Goal: Navigation & Orientation: Understand site structure

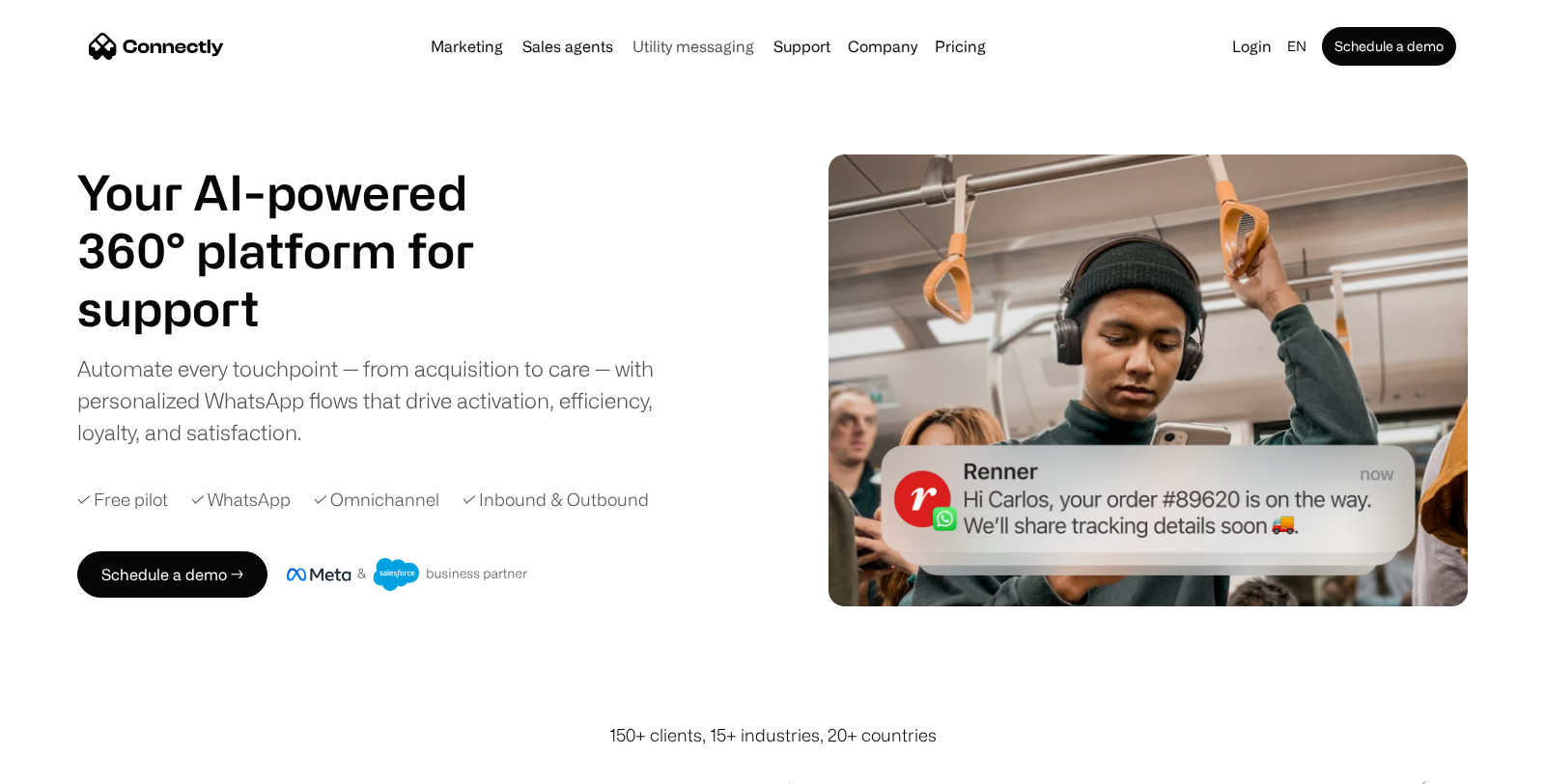
click at [667, 39] on link "Utility messaging" at bounding box center [693, 47] width 137 height 16
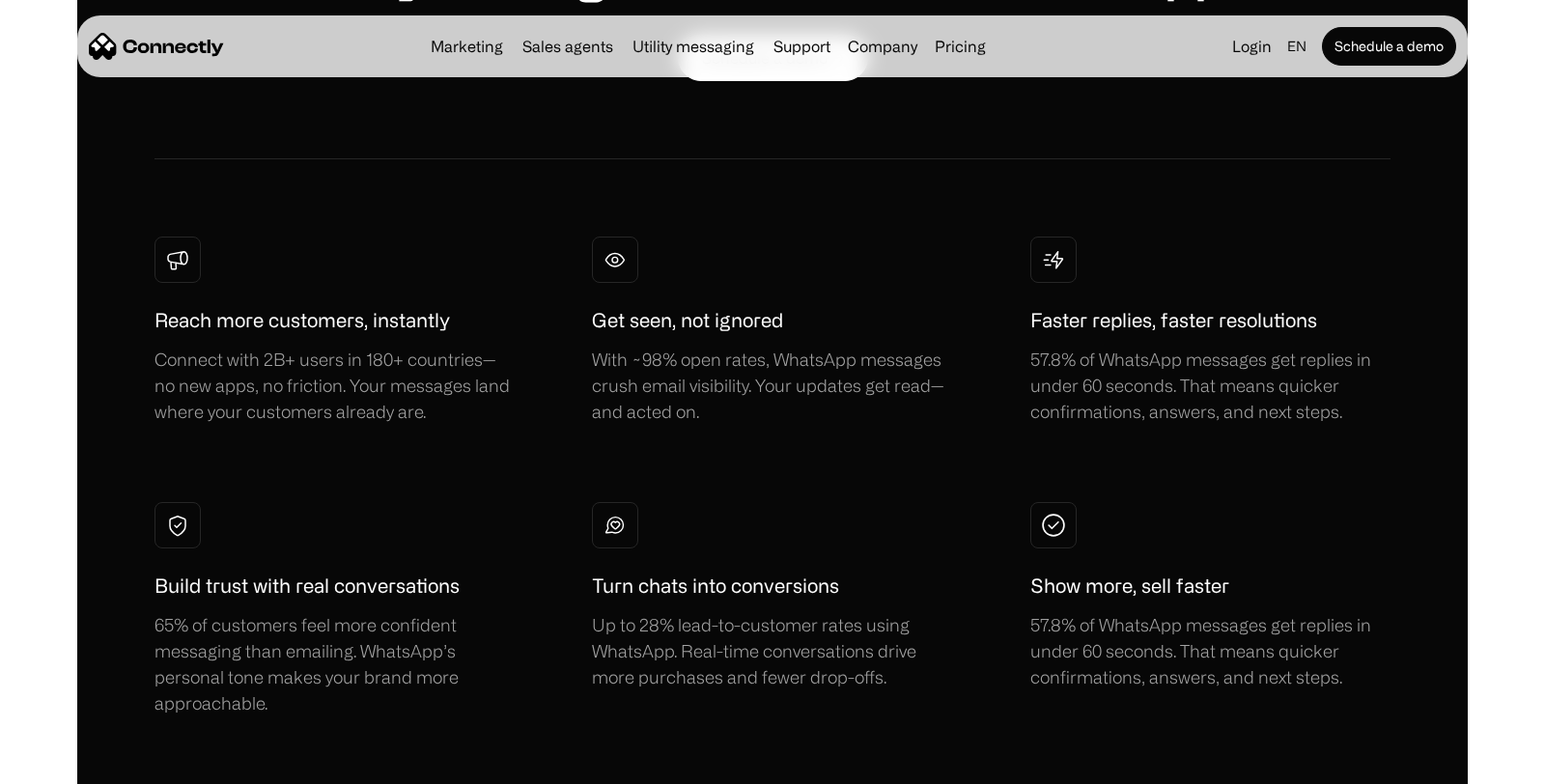
scroll to position [1059, 0]
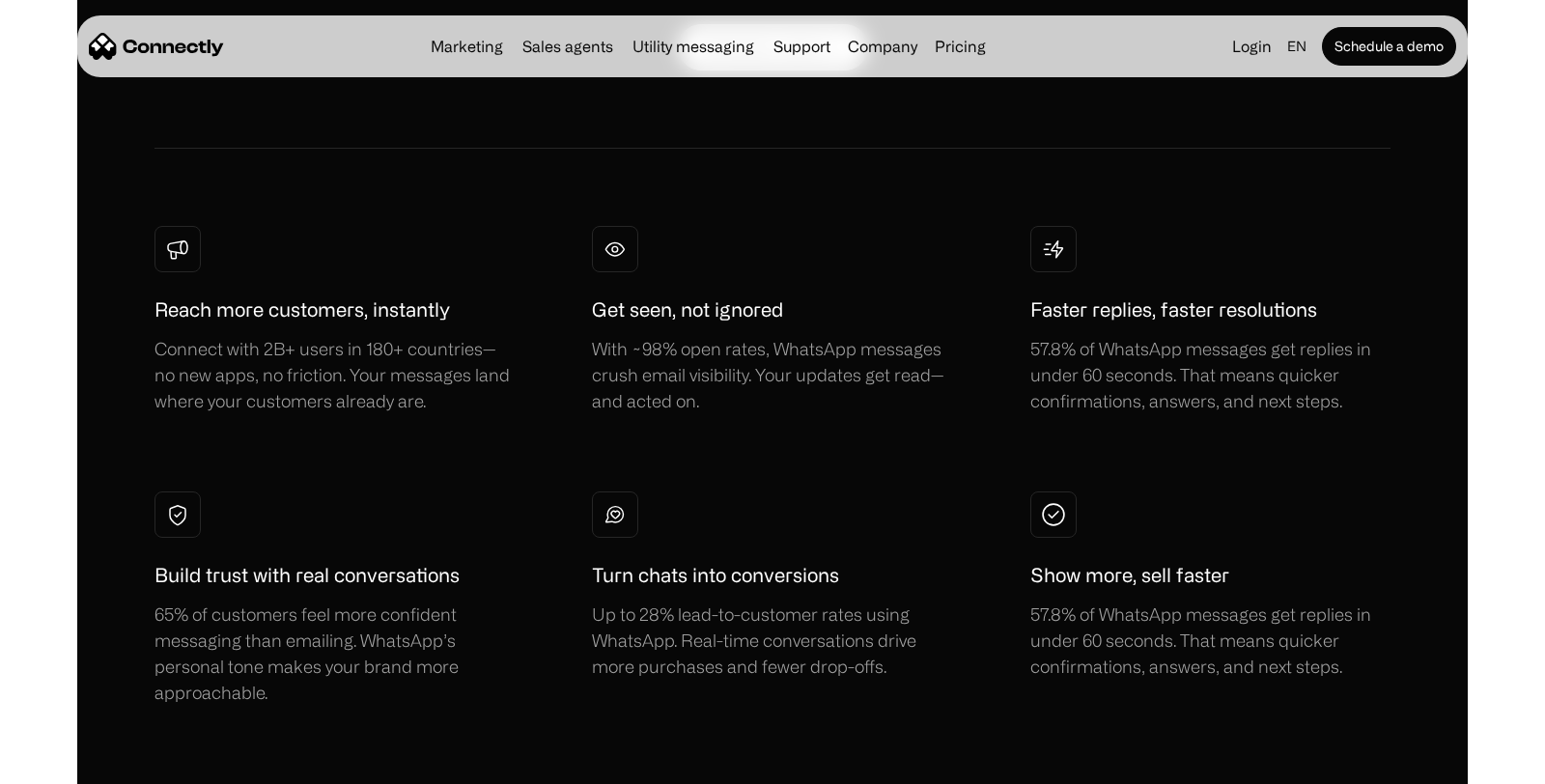
click at [606, 314] on h1 "Get seen, not ignored" at bounding box center [687, 309] width 191 height 29
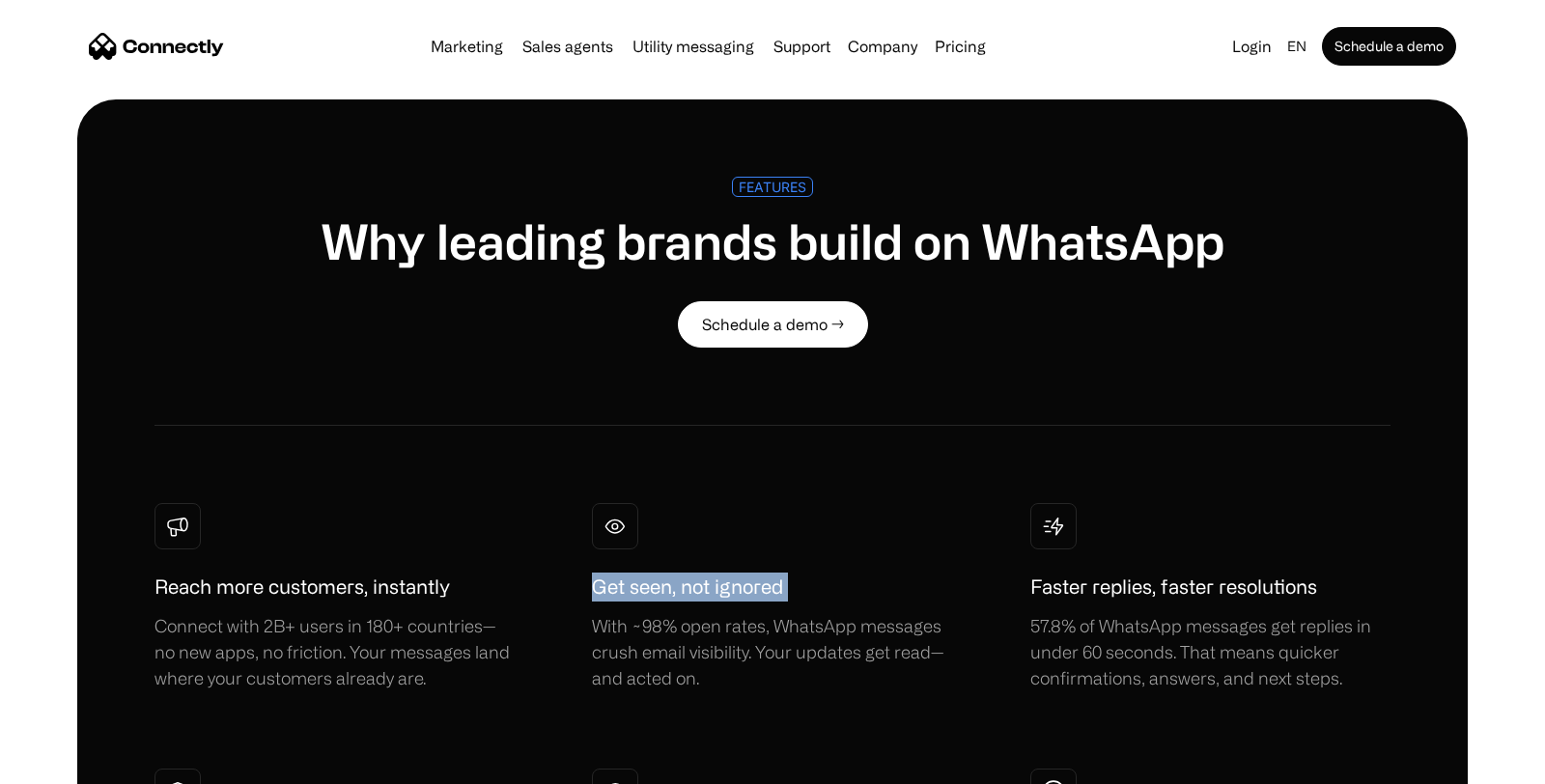
scroll to position [290, 0]
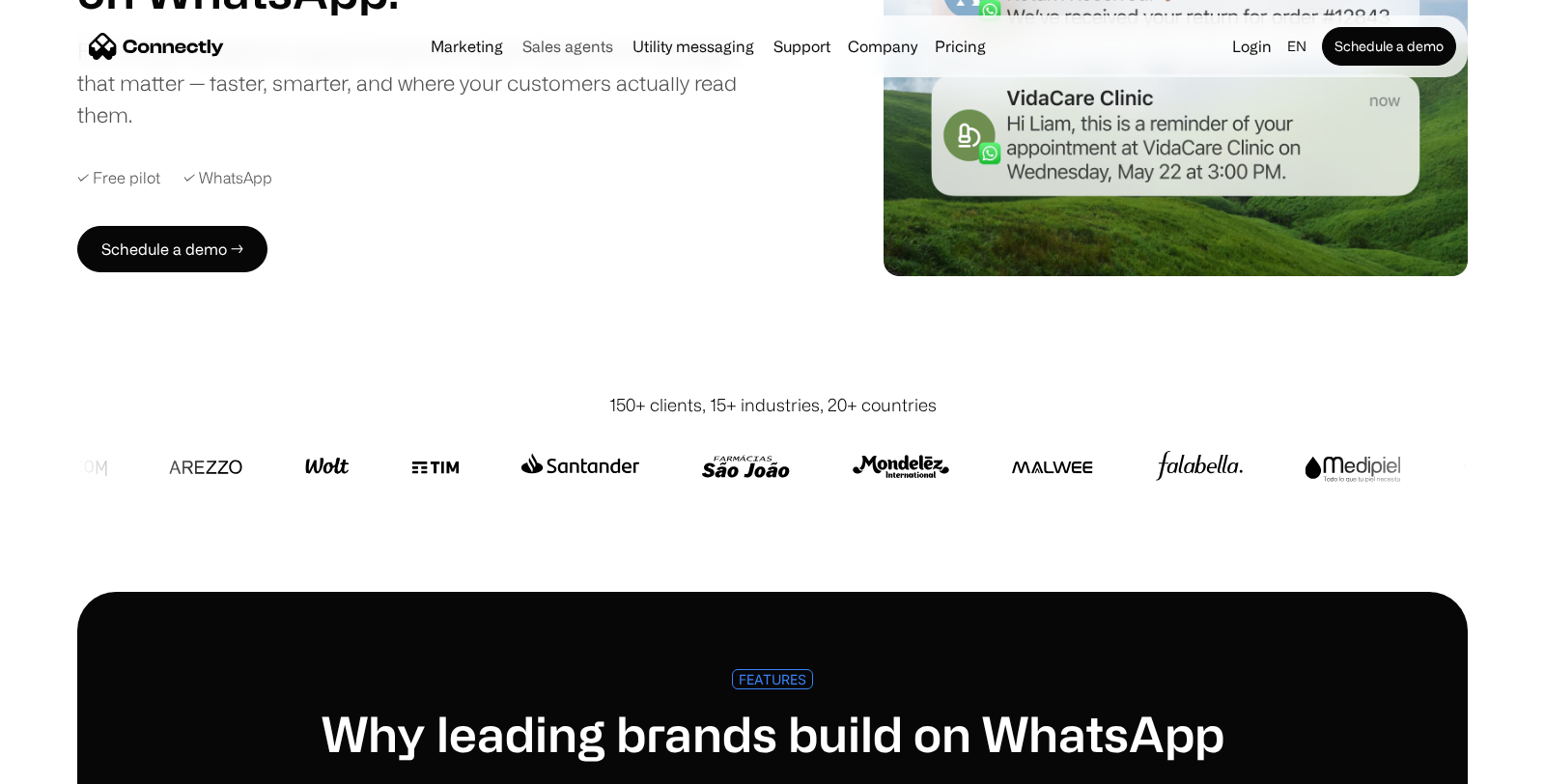
click at [574, 52] on link "Sales agents" at bounding box center [568, 47] width 106 height 16
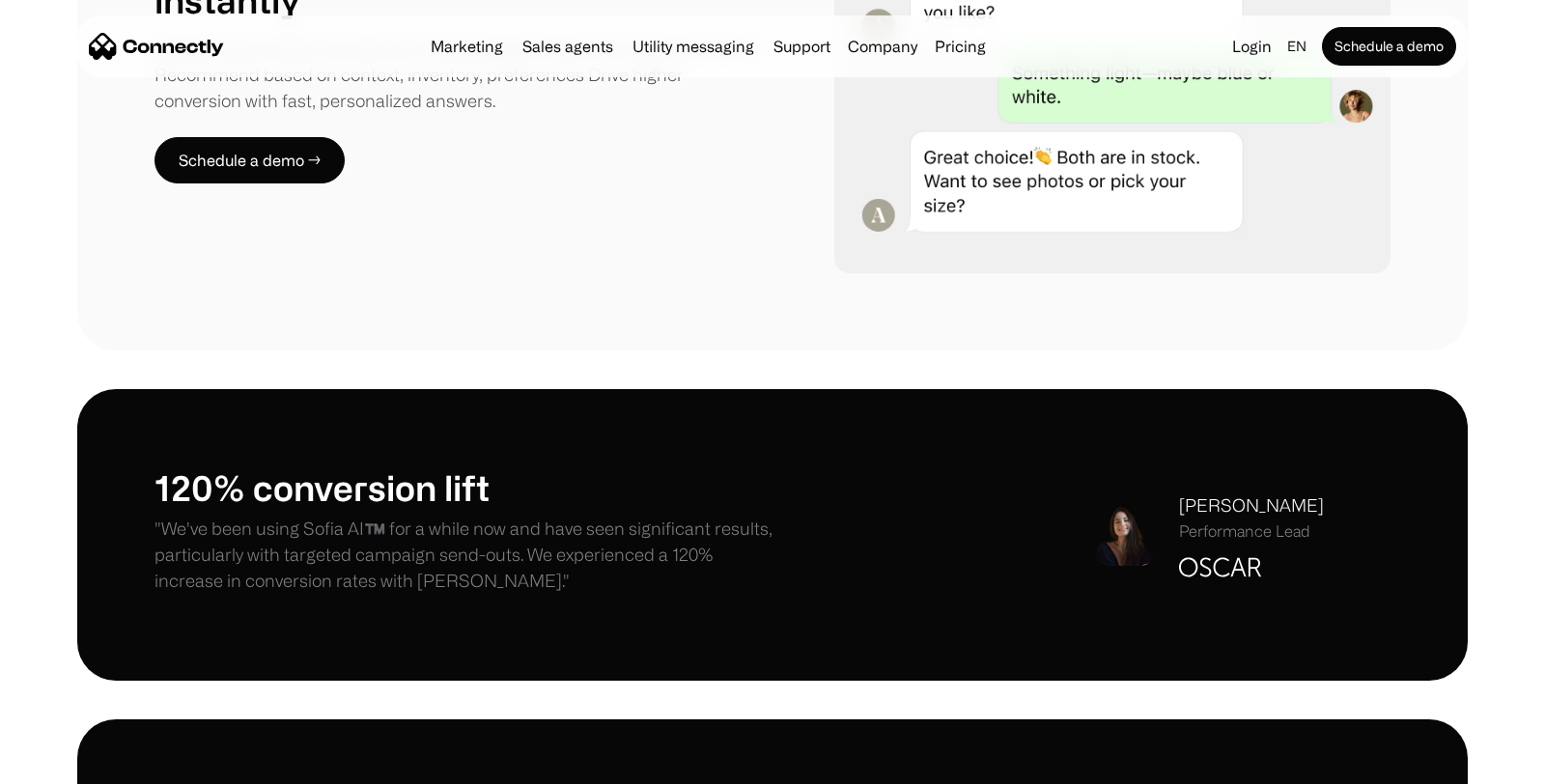
scroll to position [1681, 0]
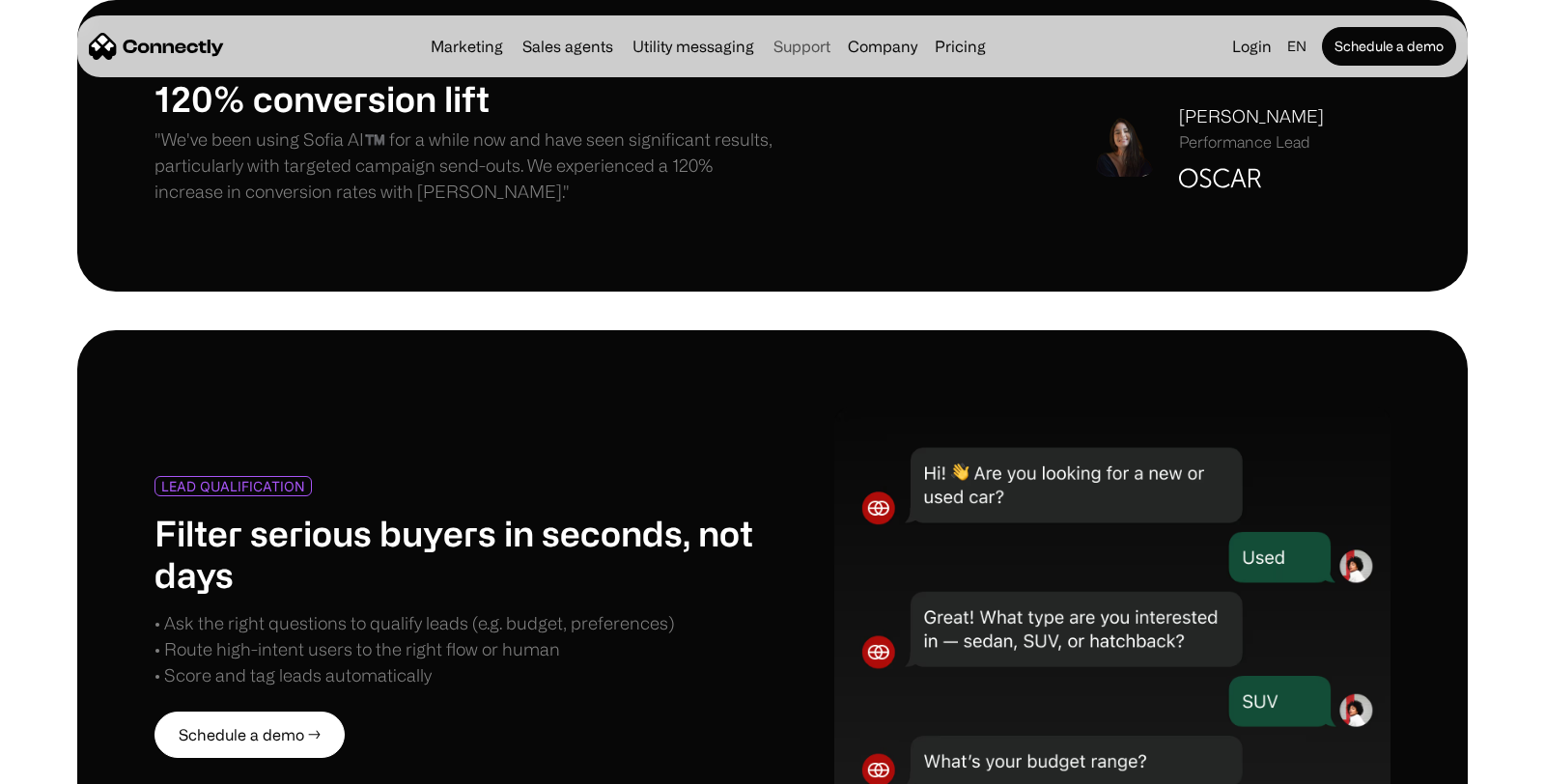
click at [806, 41] on link "Support" at bounding box center [801, 47] width 73 height 16
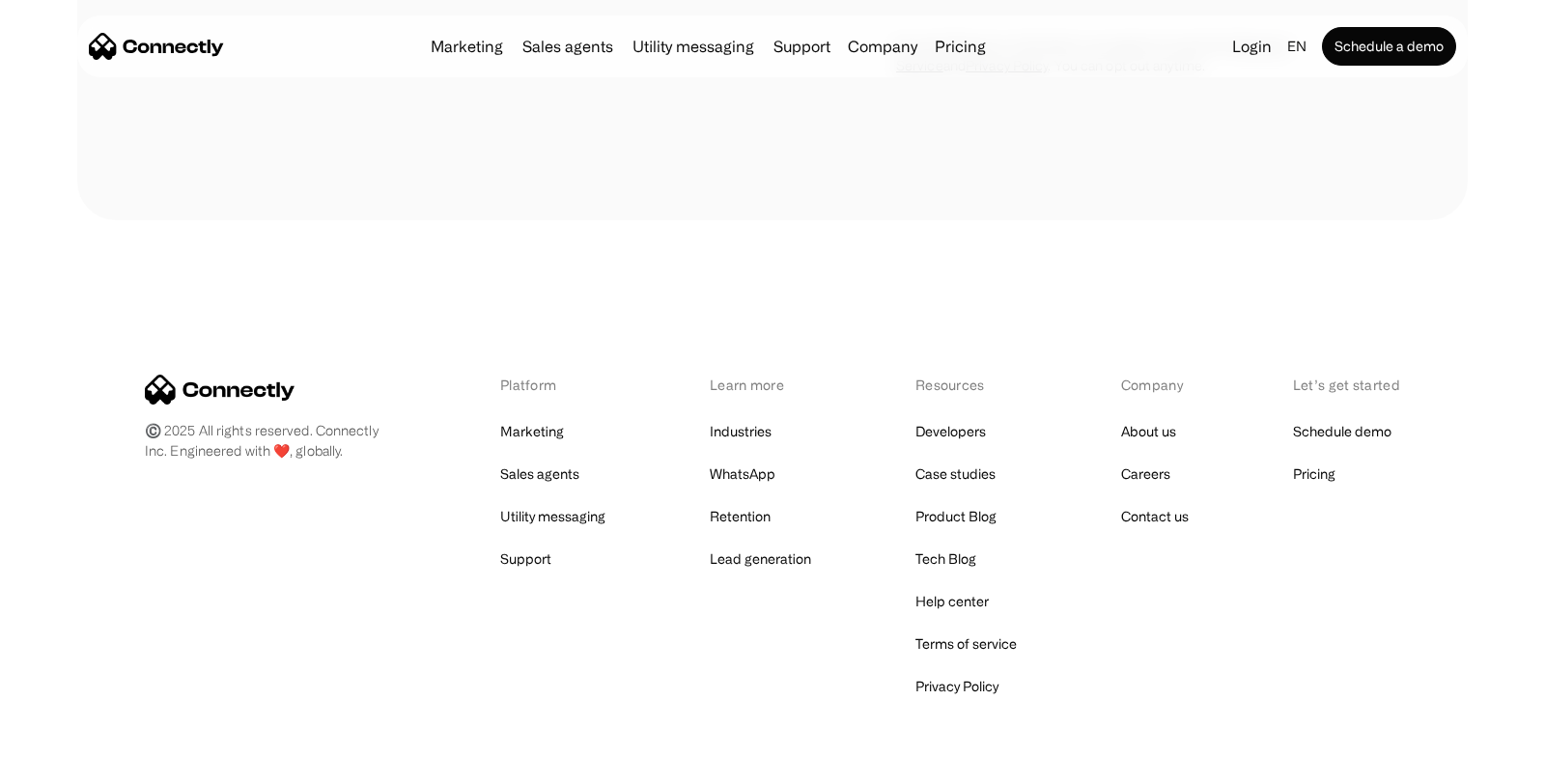
scroll to position [7521, 0]
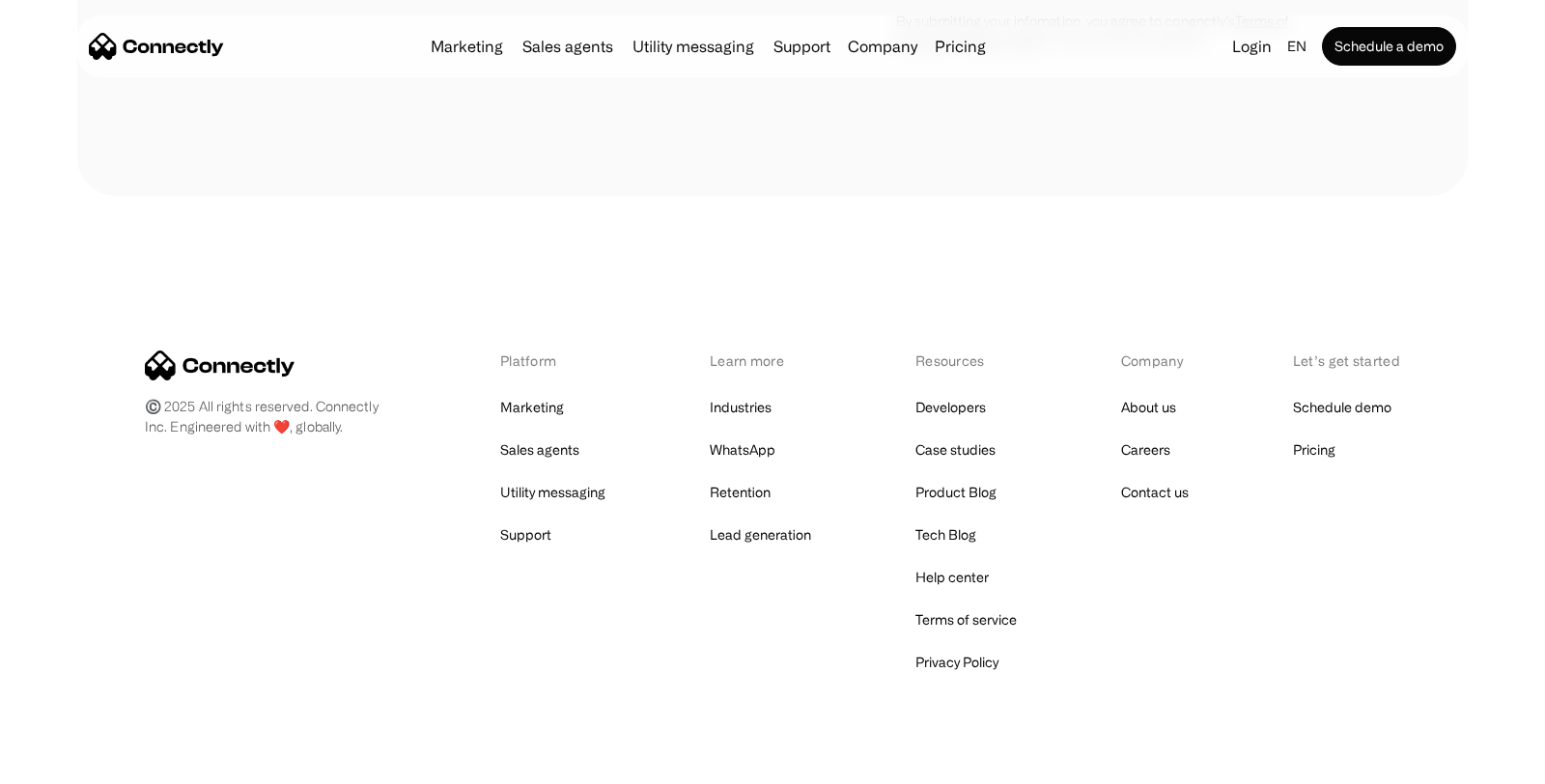
click at [600, 637] on div "Platform Marketing Sales agents Utility messaging Support Learn more Industries…" at bounding box center [772, 513] width 1255 height 325
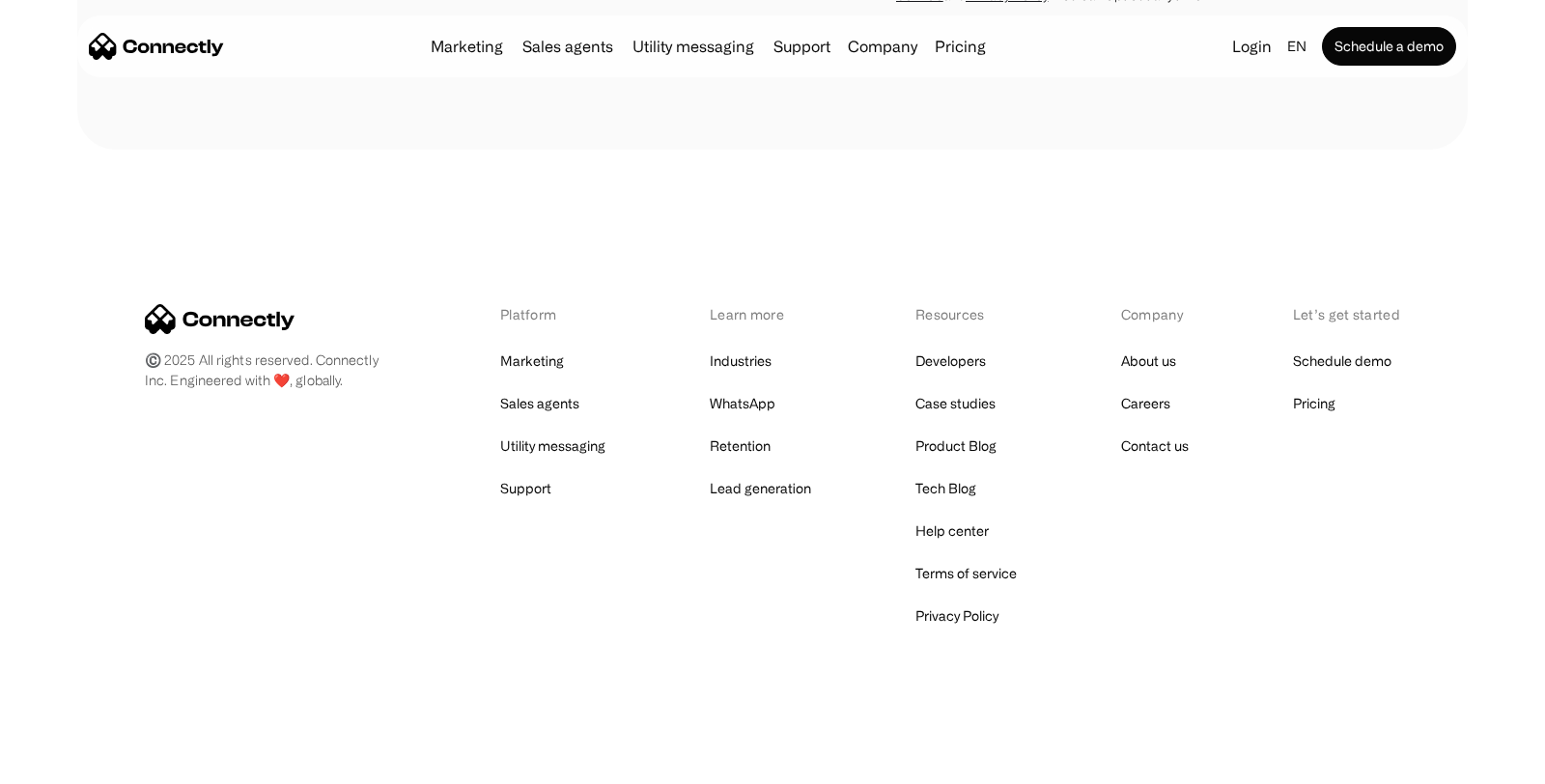
click at [600, 637] on div "©️ 2025 All rights reserved. Connectly Inc. Engineered with ❤️, globally. Platf…" at bounding box center [772, 467] width 1390 height 634
click at [618, 607] on div "Platform Marketing Sales agents Utility messaging Support Learn more Industries…" at bounding box center [772, 466] width 1255 height 325
click at [956, 361] on link "Developers" at bounding box center [950, 361] width 71 height 27
